Goal: Register for event/course

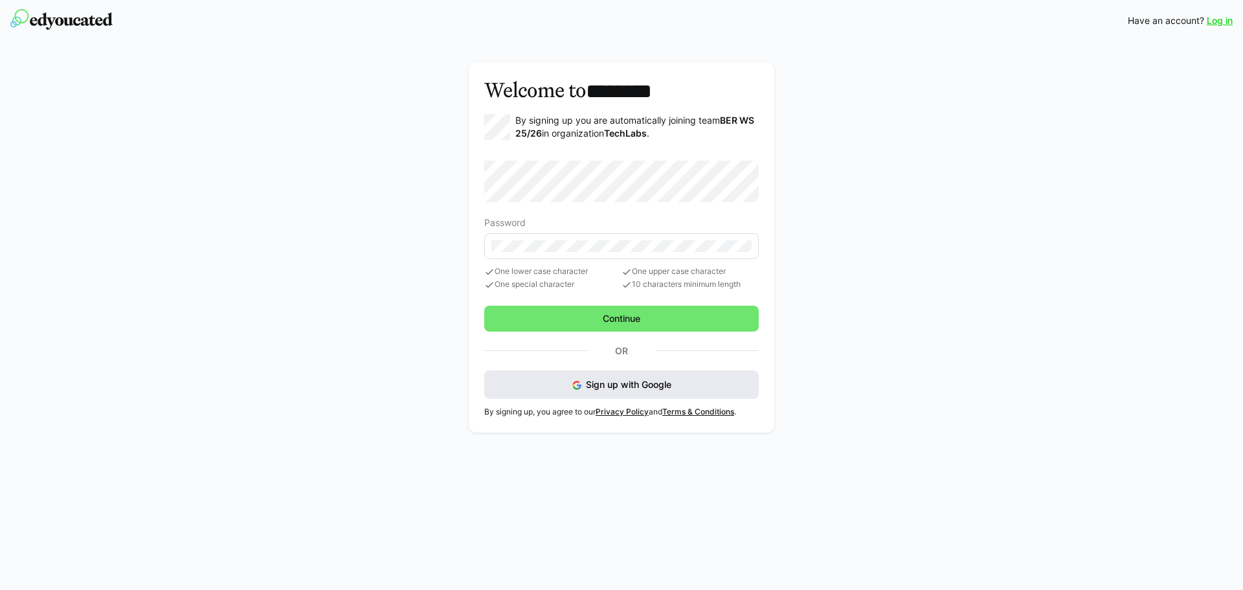
click at [662, 393] on button "Sign up with Google" at bounding box center [621, 384] width 274 height 28
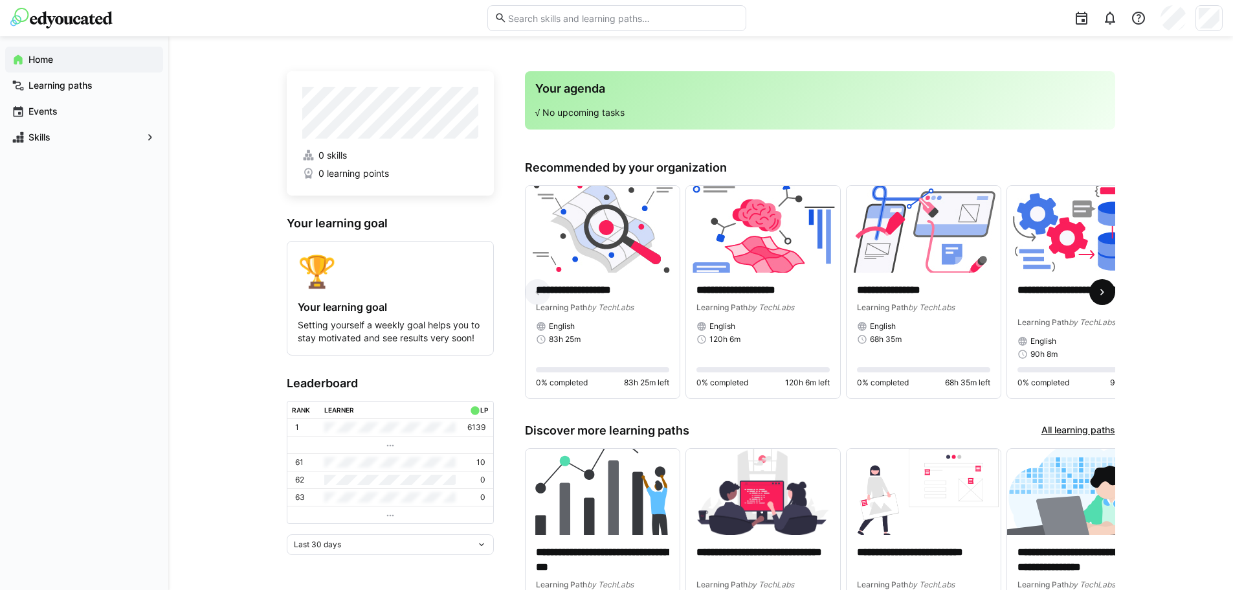
click at [1108, 292] on eds-icon at bounding box center [1102, 291] width 13 height 13
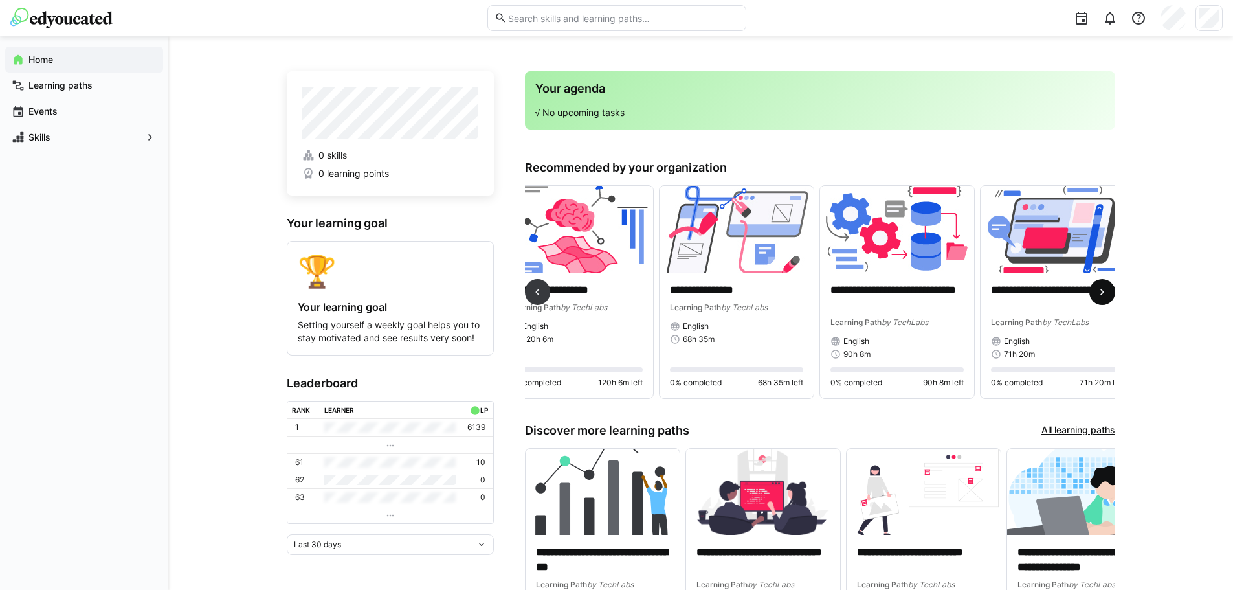
scroll to position [0, 207]
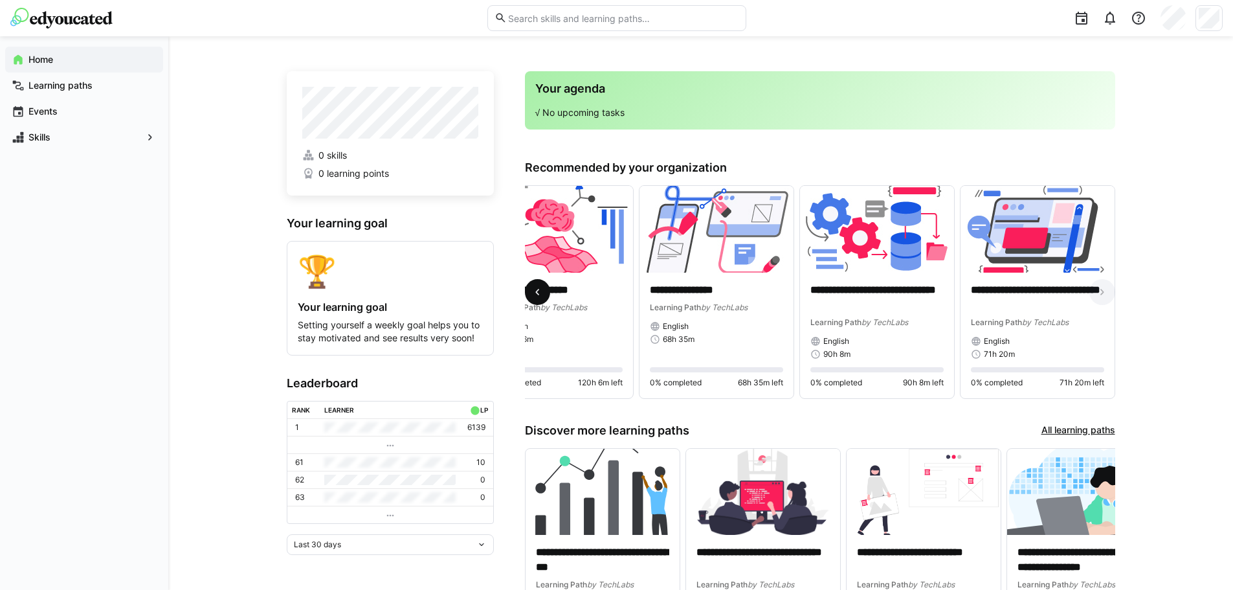
click at [529, 293] on span at bounding box center [538, 292] width 26 height 26
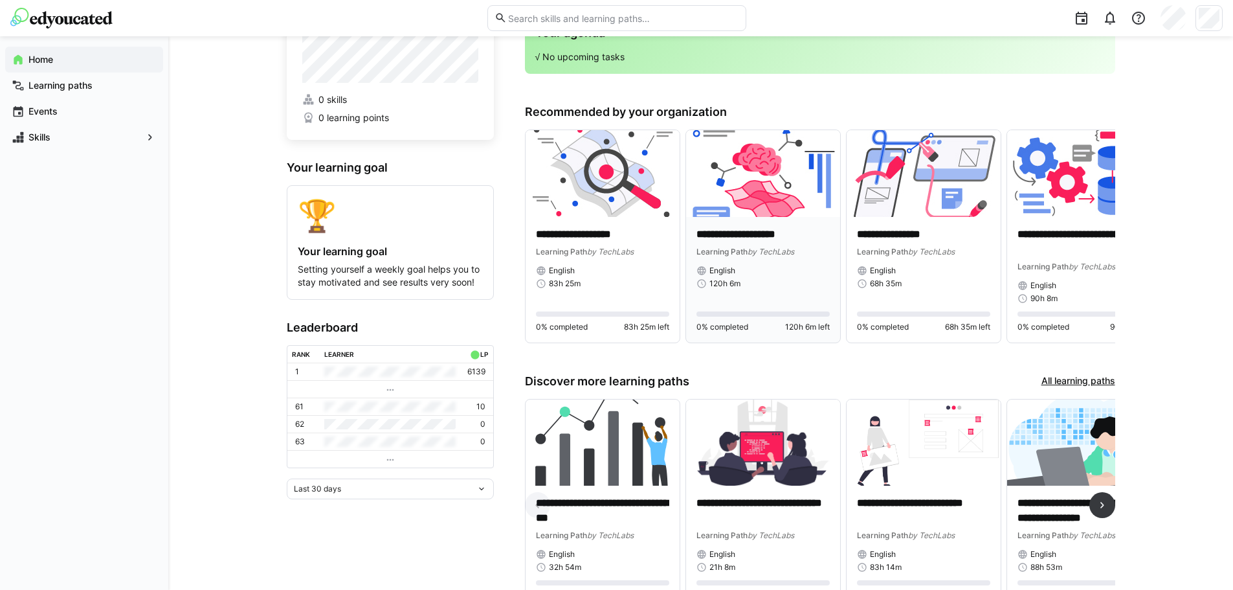
scroll to position [0, 0]
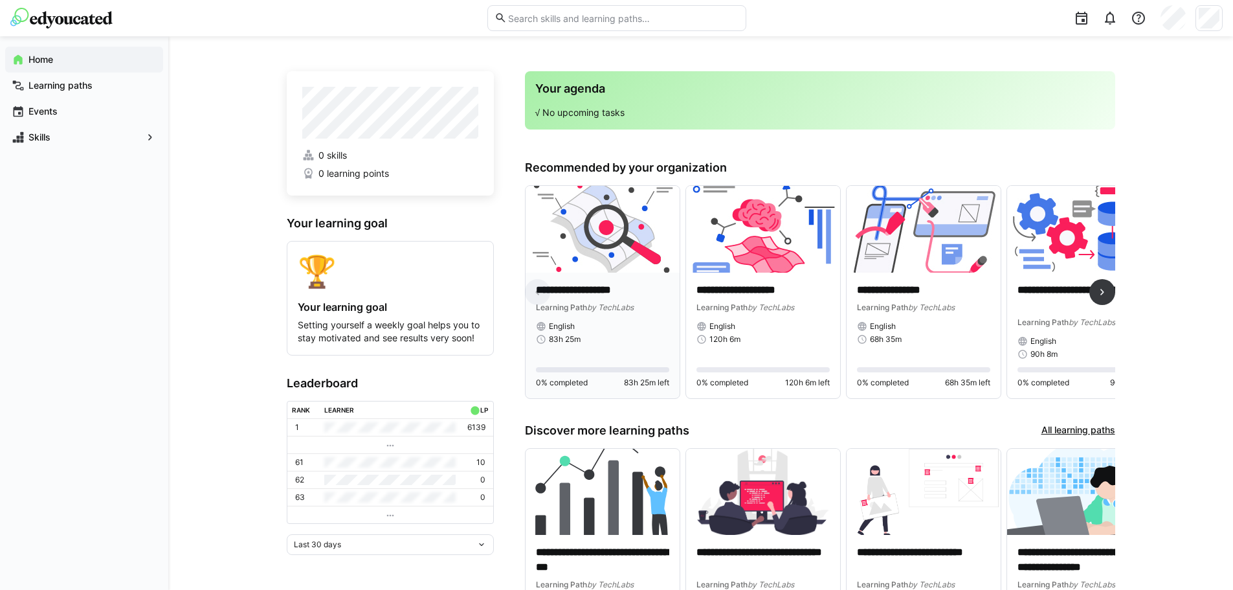
click at [621, 313] on div "Learning Path by TechLabs" at bounding box center [602, 306] width 133 height 13
